Goal: Task Accomplishment & Management: Complete application form

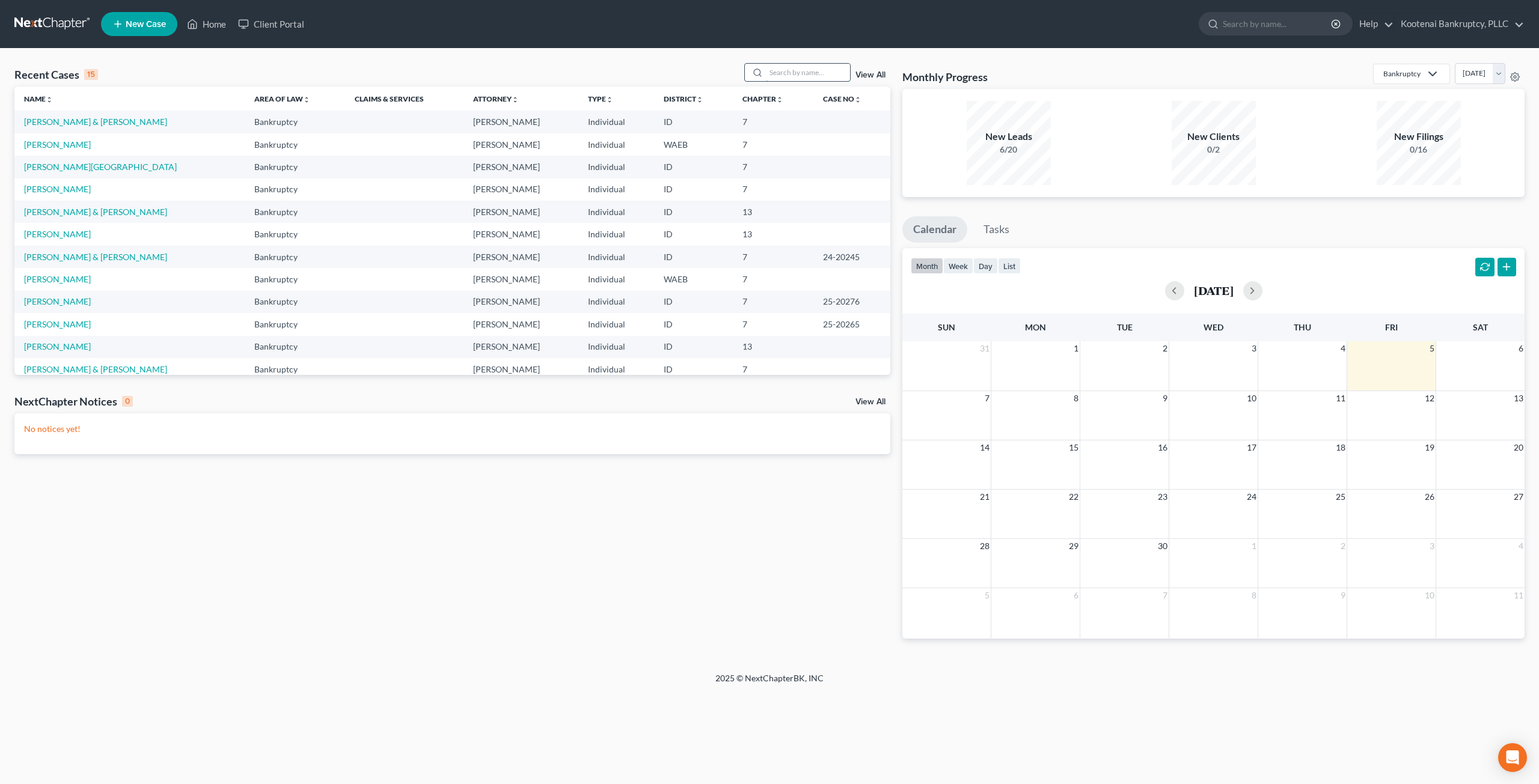
click at [820, 66] on input "search" at bounding box center [807, 73] width 84 height 18
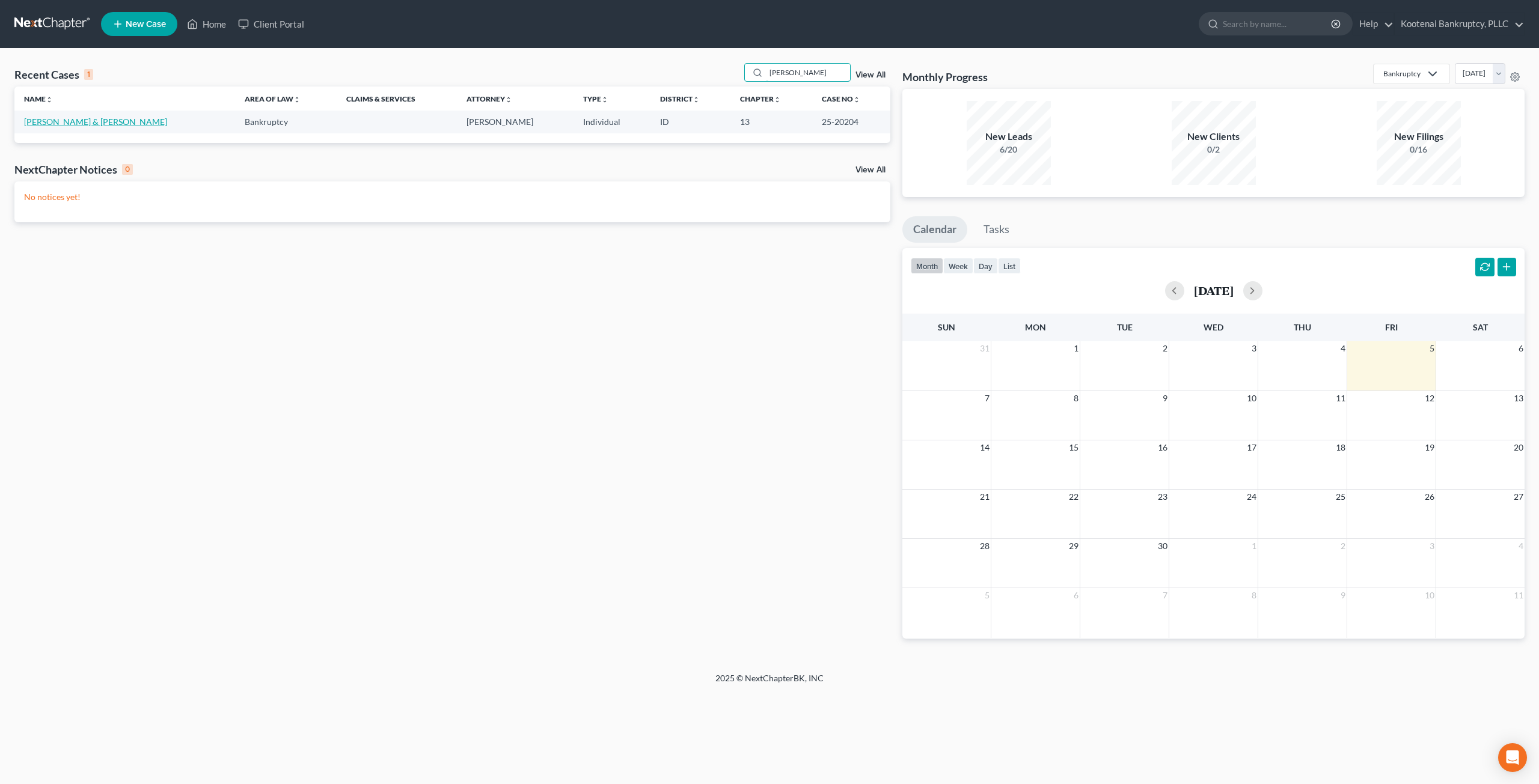
type input "[PERSON_NAME]"
click at [63, 125] on link "[PERSON_NAME] & [PERSON_NAME]" at bounding box center [96, 122] width 143 height 11
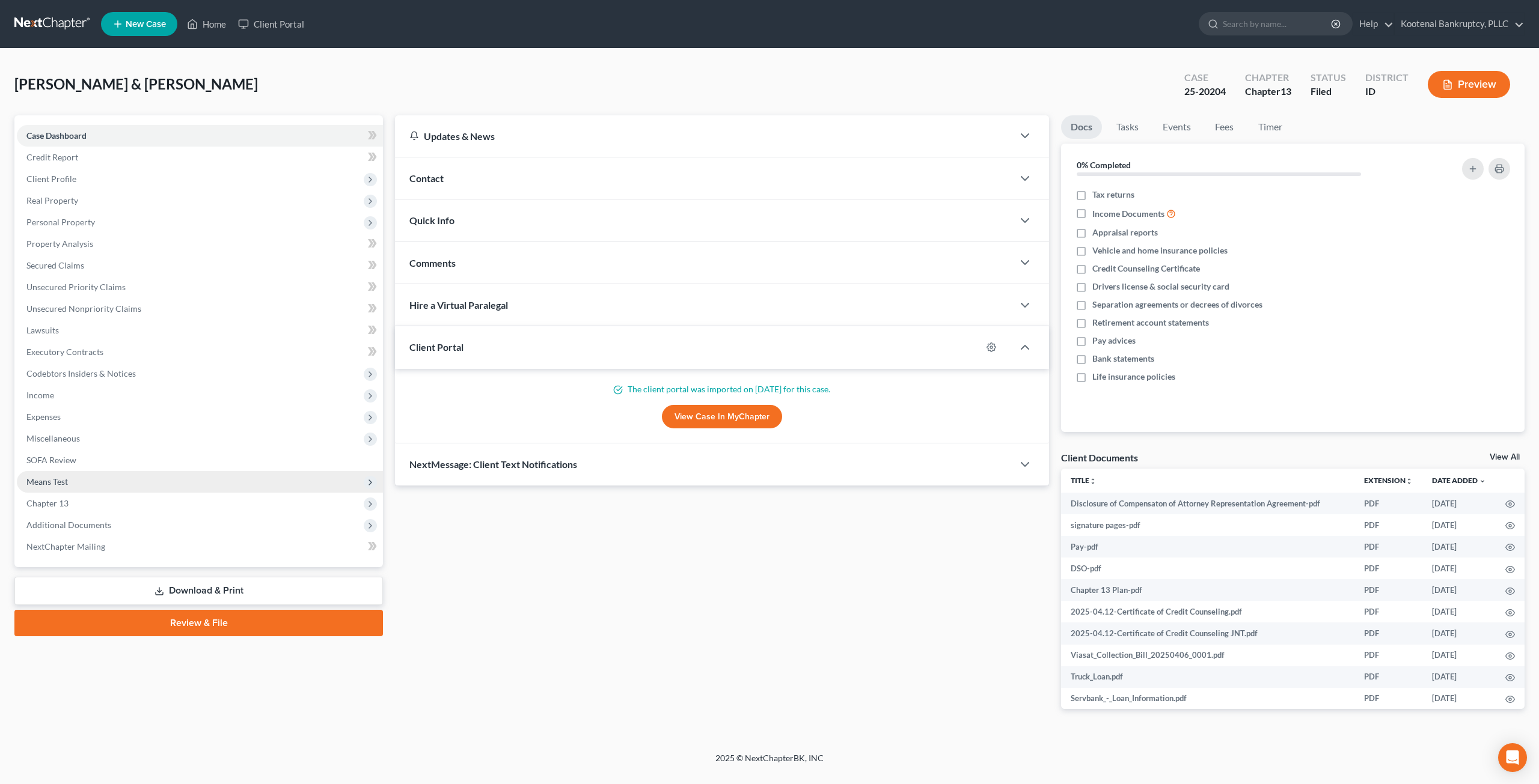
click at [108, 482] on span "Means Test" at bounding box center [200, 481] width 366 height 21
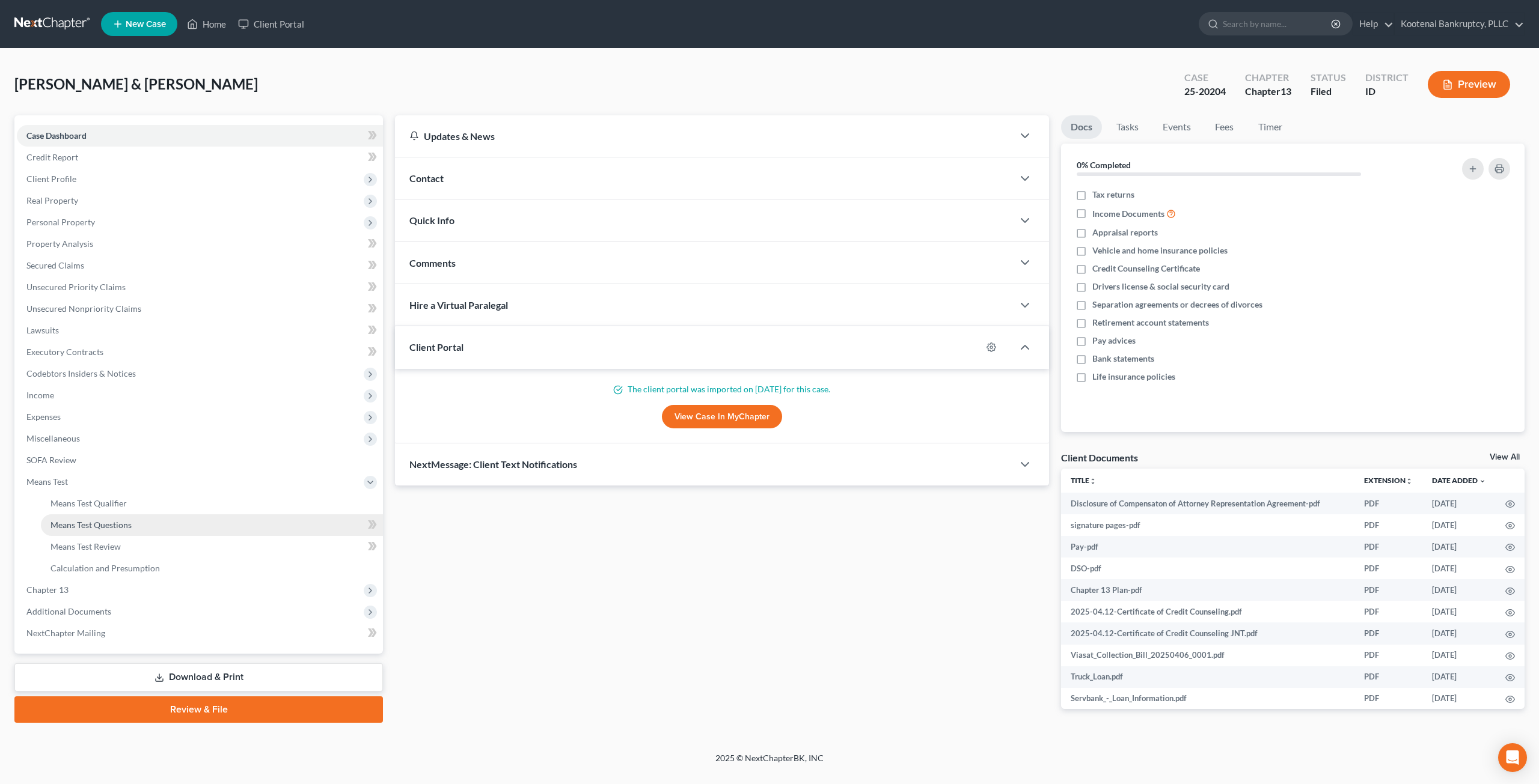
click at [113, 522] on span "Means Test Questions" at bounding box center [91, 525] width 81 height 11
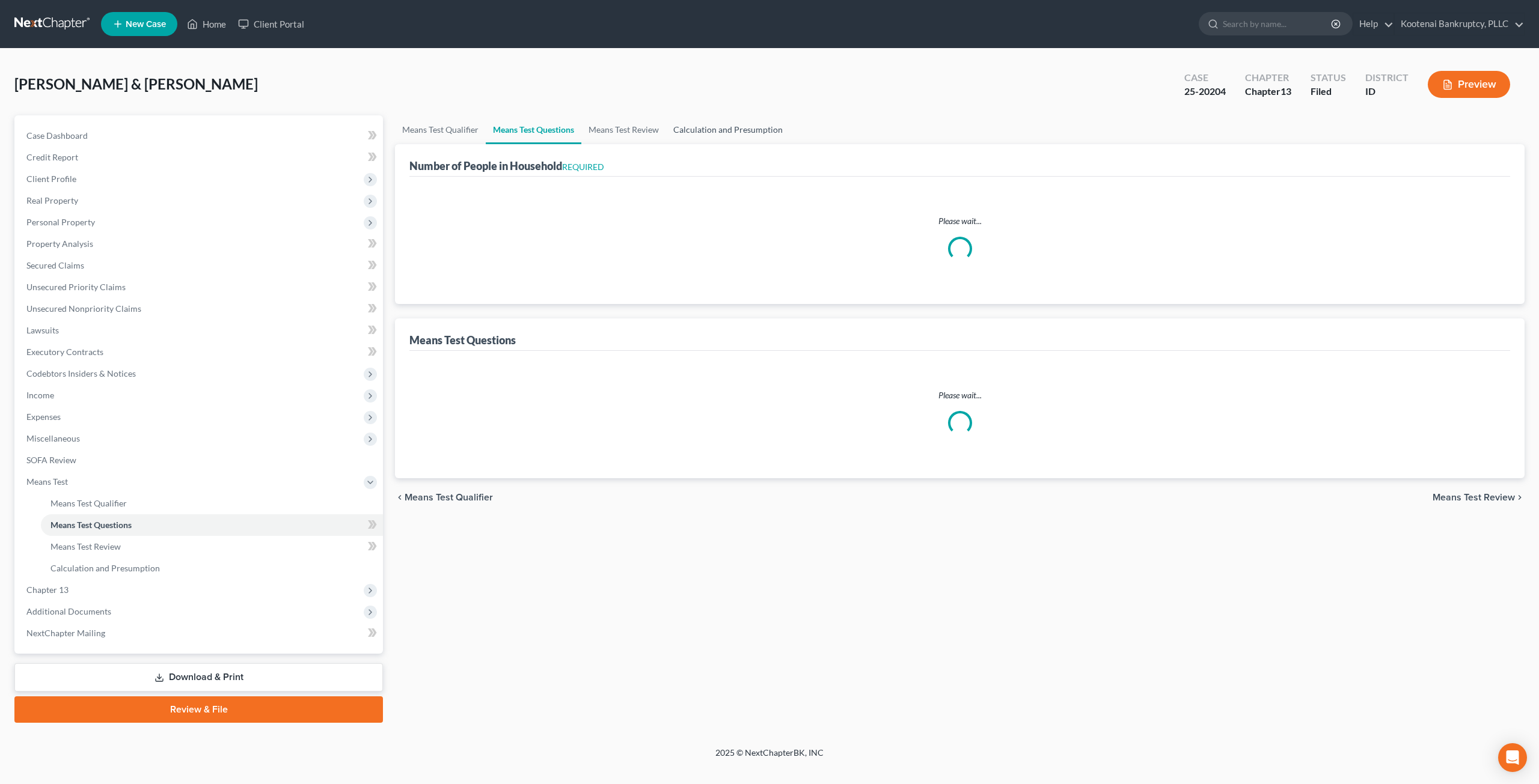
select select "0"
select select "60"
select select "1"
select select "60"
select select "0"
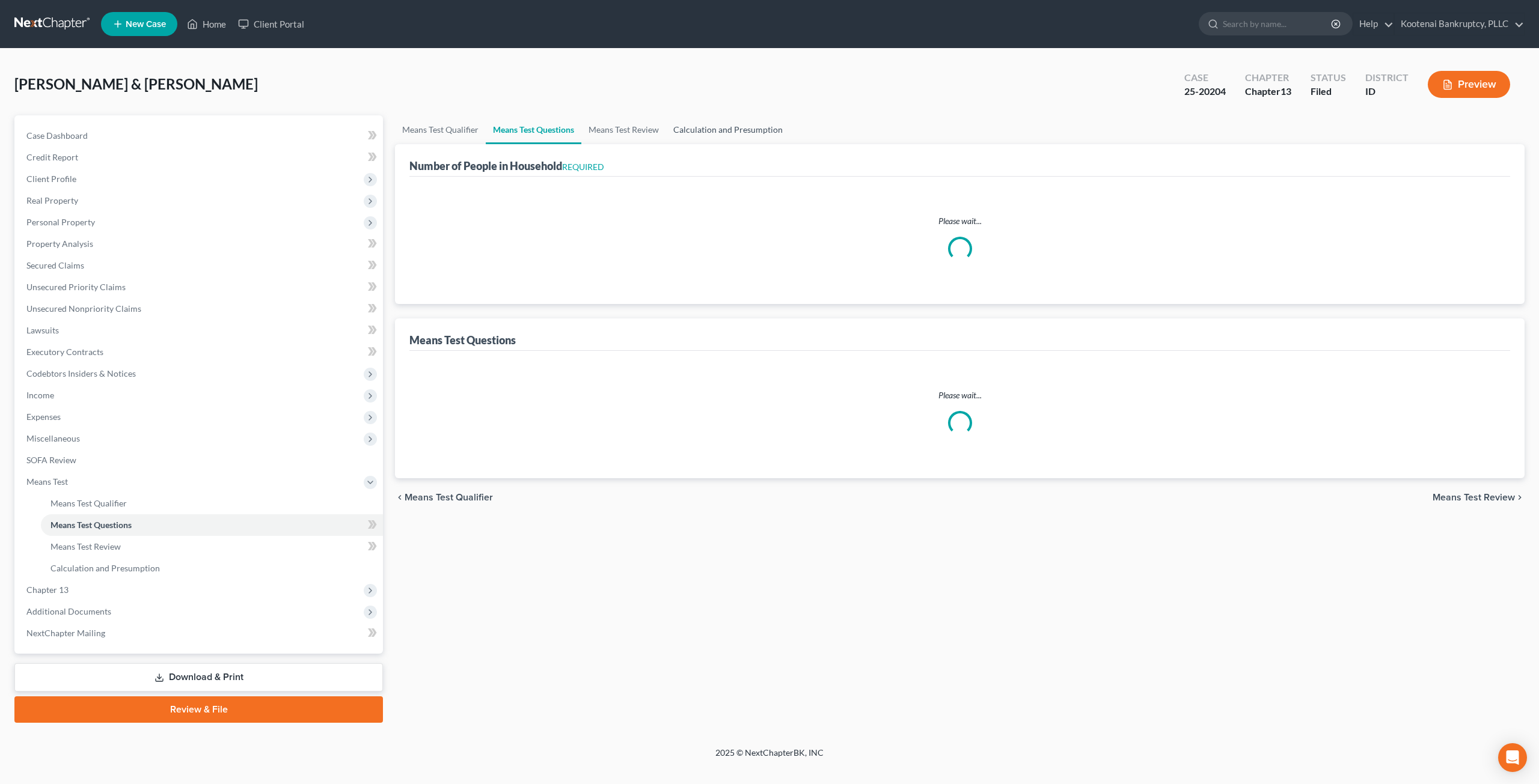
select select "3"
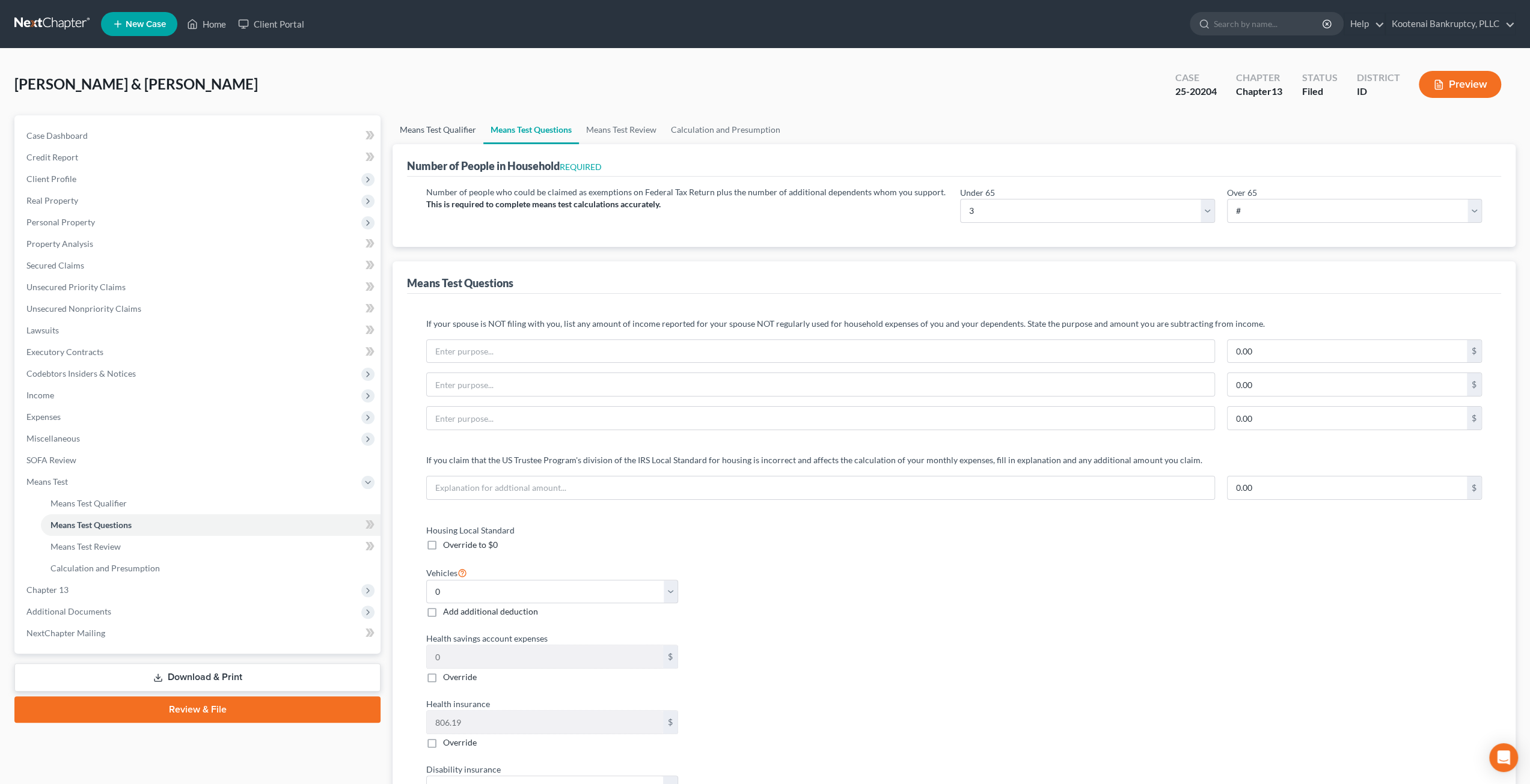
click at [457, 132] on link "Means Test Qualifier" at bounding box center [437, 129] width 91 height 29
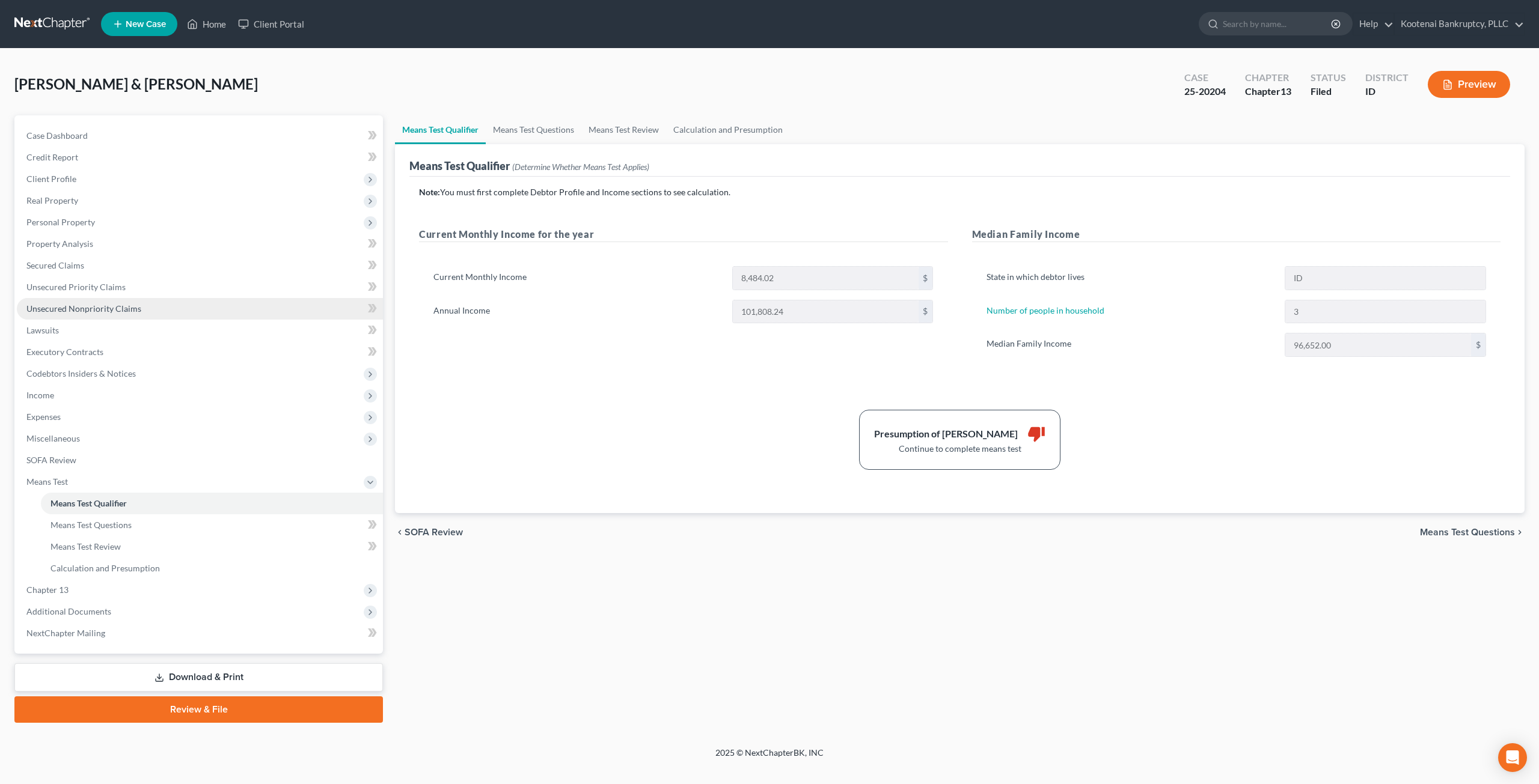
click at [128, 303] on link "Unsecured Nonpriority Claims" at bounding box center [200, 309] width 366 height 21
